Goal: Transaction & Acquisition: Register for event/course

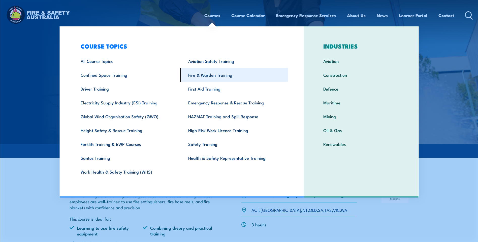
click at [208, 76] on link "Fire & Warden Training" at bounding box center [234, 75] width 108 height 14
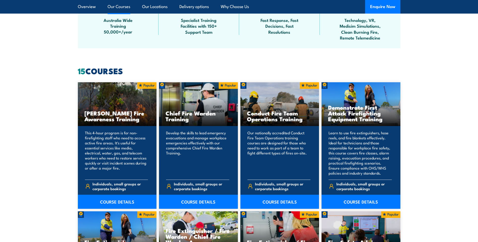
scroll to position [428, 0]
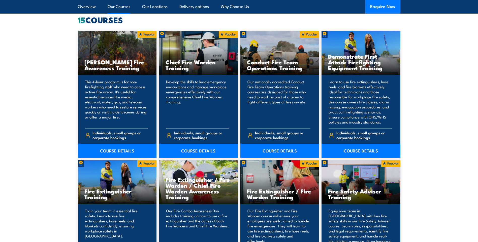
click at [187, 150] on link "COURSE DETAILS" at bounding box center [198, 151] width 79 height 14
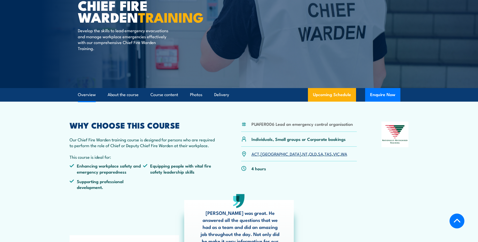
scroll to position [151, 0]
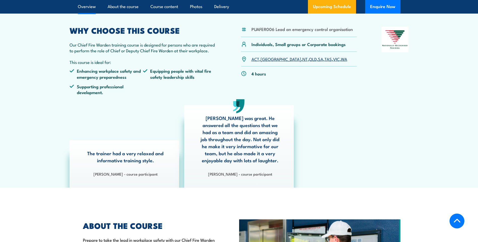
click at [341, 59] on link "WA" at bounding box center [344, 59] width 6 height 6
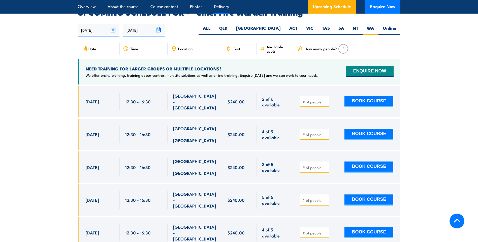
scroll to position [899, 0]
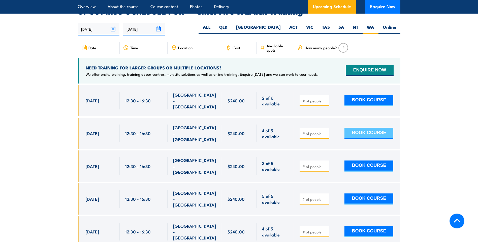
click at [354, 128] on button "BOOK COURSE" at bounding box center [369, 133] width 49 height 11
type input "1"
click at [326, 131] on input "1" at bounding box center [314, 133] width 25 height 5
click at [354, 128] on button "BOOK COURSE" at bounding box center [369, 133] width 49 height 11
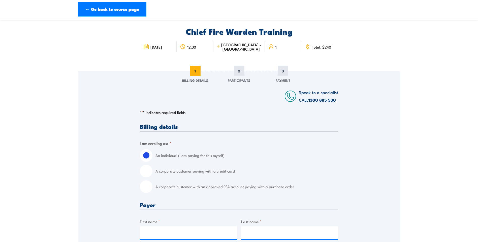
scroll to position [25, 0]
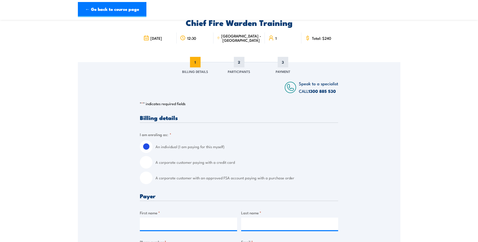
click at [145, 166] on input "A corporate customer paying with a credit card" at bounding box center [146, 162] width 13 height 13
radio input "true"
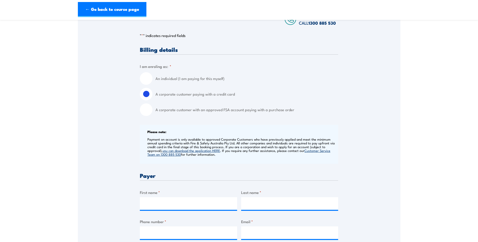
scroll to position [126, 0]
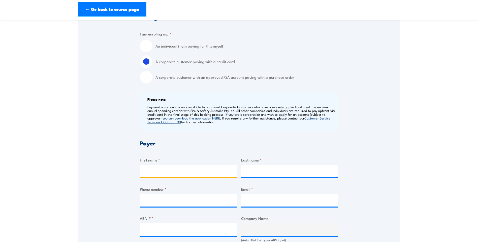
click at [182, 174] on input "First name *" at bounding box center [188, 171] width 97 height 13
click at [249, 82] on label "A corporate customer with an approved FSA account paying with a purchase order" at bounding box center [247, 77] width 183 height 13
click at [152, 82] on input "A corporate customer with an approved FSA account paying with a purchase order" at bounding box center [146, 77] width 13 height 13
radio input "true"
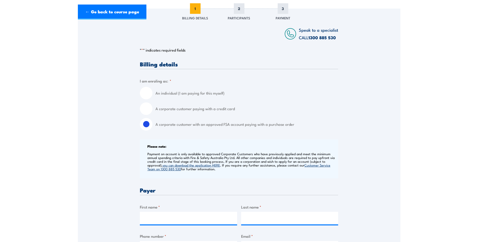
scroll to position [0, 0]
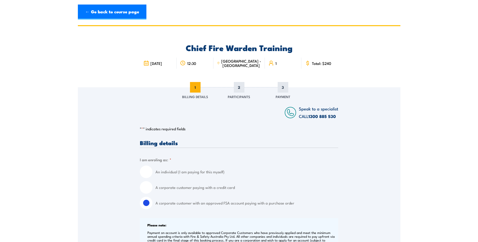
drag, startPoint x: 156, startPoint y: 189, endPoint x: 153, endPoint y: 189, distance: 3.0
click at [153, 189] on div "A corporate customer paying with a credit card" at bounding box center [239, 187] width 198 height 13
drag, startPoint x: 153, startPoint y: 189, endPoint x: 150, endPoint y: 188, distance: 3.4
click at [150, 188] on input "A corporate customer paying with a credit card" at bounding box center [146, 187] width 13 height 13
radio input "true"
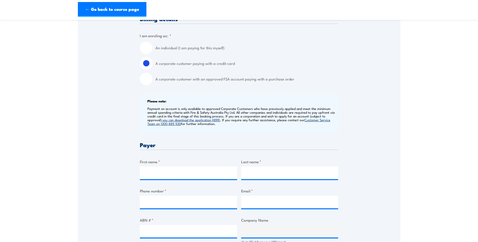
scroll to position [126, 0]
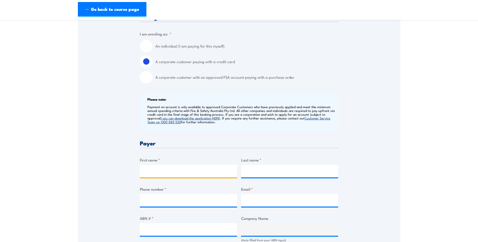
click at [166, 167] on input "First name *" at bounding box center [188, 171] width 97 height 13
type input "CAMCO"
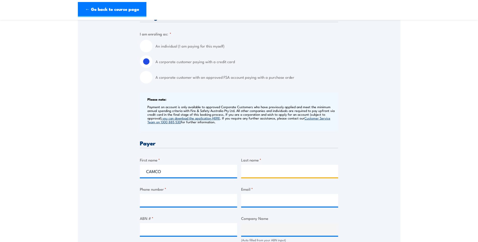
type input "Engineering"
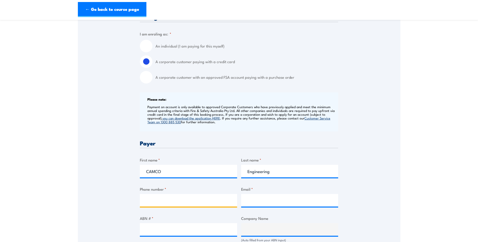
type input "0438892338"
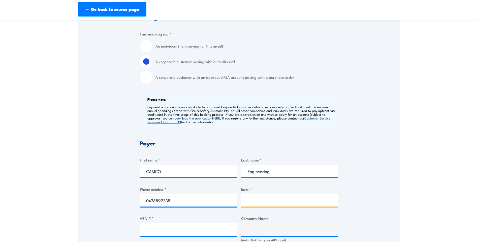
type input "[EMAIL_ADDRESS][DOMAIN_NAME]"
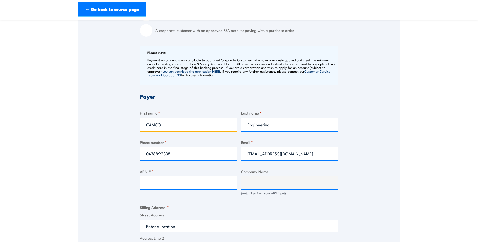
scroll to position [227, 0]
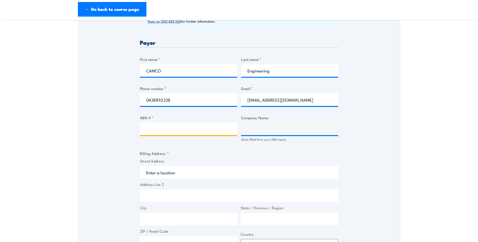
click at [189, 125] on input "ABN # *" at bounding box center [188, 129] width 97 height 13
type input "5"
paste input "53 0670 416 41"
type input "53 0670 416 41"
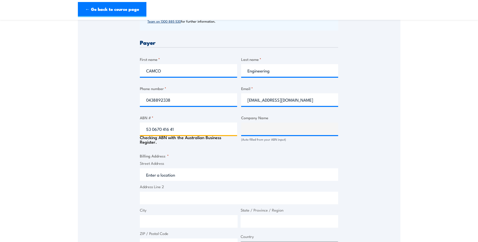
type input "CAMCO ENGINEERING PTY LTD"
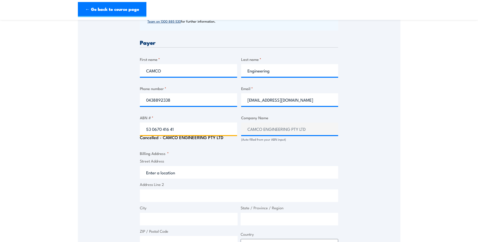
type input "53 0670 416 41"
click at [168, 173] on input "Street Address" at bounding box center [239, 172] width 198 height 13
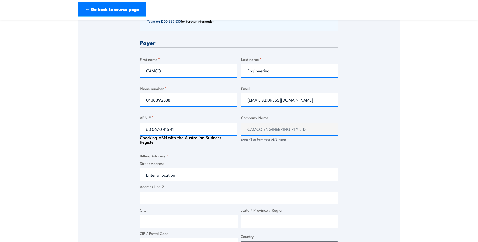
type input "[STREET_ADDRESS]"
type input "Canning Vale"
type input "[GEOGRAPHIC_DATA]"
type input "6155"
select select "[GEOGRAPHIC_DATA]"
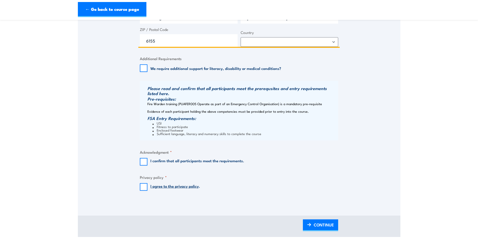
scroll to position [454, 0]
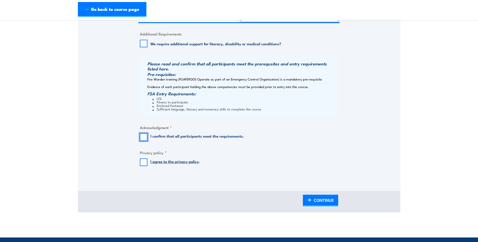
click at [145, 141] on input "I confirm that all participants meet the requirements." at bounding box center [144, 138] width 8 height 8
checkbox input "true"
click at [148, 165] on div "I agree to the privacy policy ." at bounding box center [170, 163] width 60 height 8
click at [145, 164] on input "I agree to the privacy policy ." at bounding box center [144, 163] width 8 height 8
checkbox input "true"
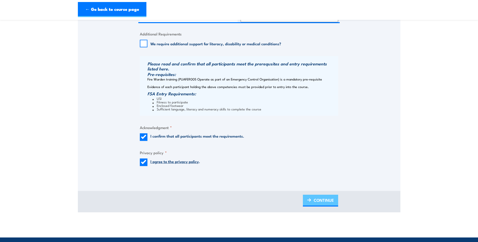
click at [328, 204] on span "CONTINUE" at bounding box center [324, 200] width 20 height 13
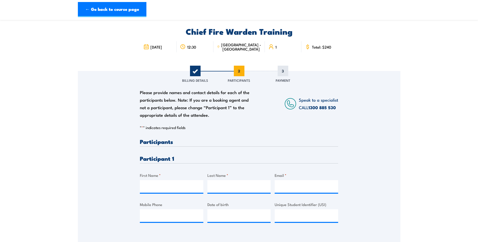
scroll to position [76, 0]
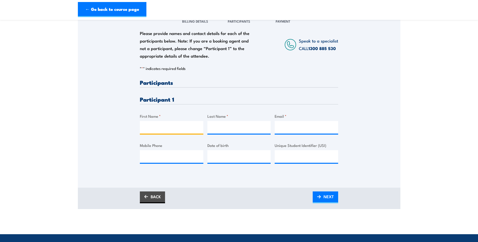
click at [175, 126] on input "First Name *" at bounding box center [172, 127] width 64 height 13
type input "Bella"
type input "Thexeira"
type input "[EMAIL_ADDRESS][DOMAIN_NAME]"
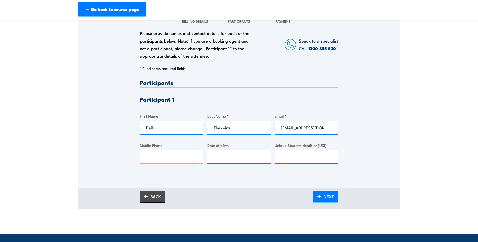
type input "0438892338"
click at [238, 160] on input "__/__/____" at bounding box center [239, 156] width 64 height 13
type input "[DATE]"
click at [309, 194] on div "BACK NEXT" at bounding box center [239, 198] width 198 height 12
click at [318, 196] on img at bounding box center [319, 197] width 4 height 4
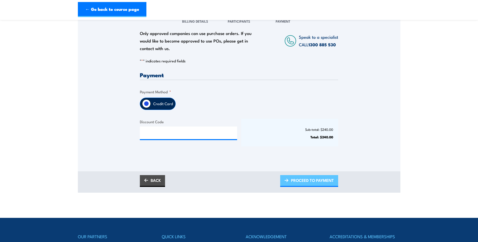
click at [309, 181] on span "PROCEED TO PAYMENT" at bounding box center [312, 180] width 43 height 13
